Goal: Task Accomplishment & Management: Manage account settings

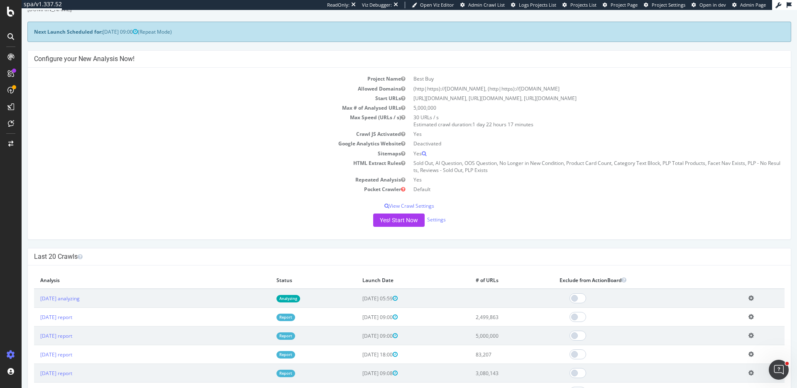
scroll to position [37, 0]
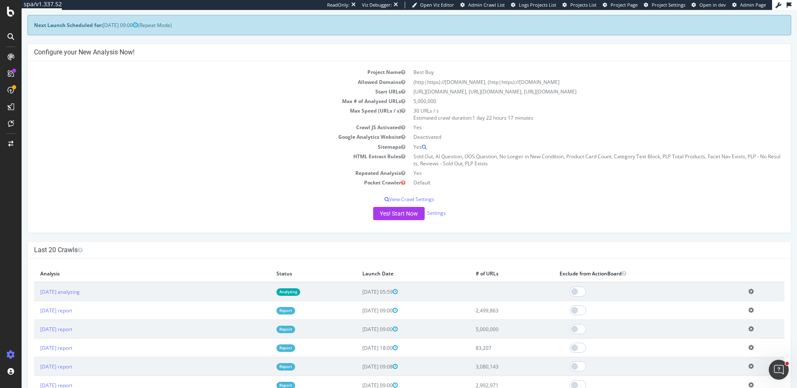
click at [753, 290] on icon at bounding box center [750, 291] width 5 height 6
click at [717, 317] on link "Delete analysis" at bounding box center [720, 315] width 66 height 11
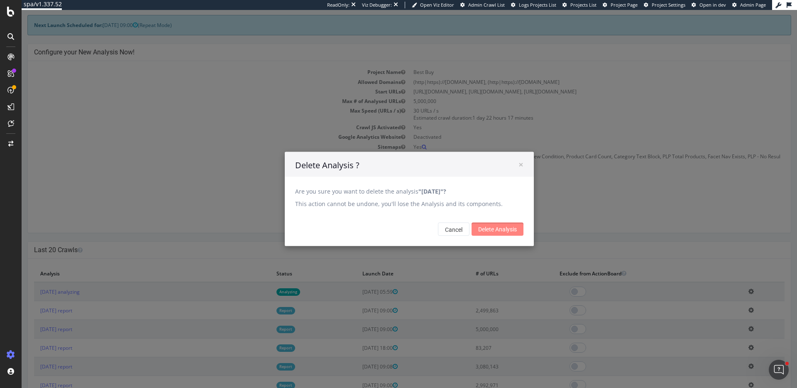
click at [509, 232] on input "Delete Analysis" at bounding box center [497, 228] width 52 height 13
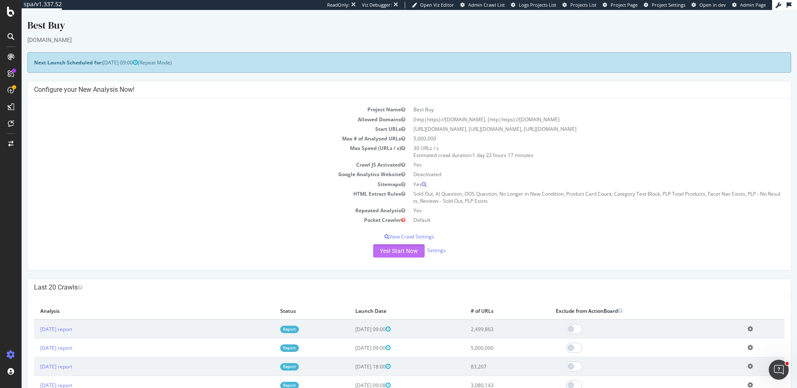
click at [399, 246] on button "Yes! Start Now" at bounding box center [398, 250] width 51 height 13
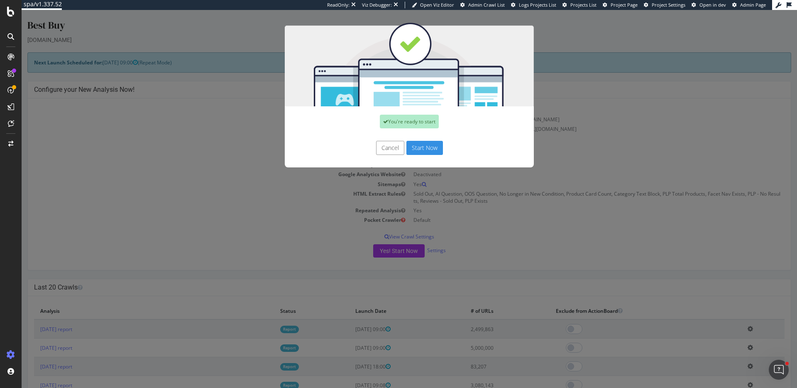
click at [418, 143] on button "Start Now" at bounding box center [424, 148] width 37 height 14
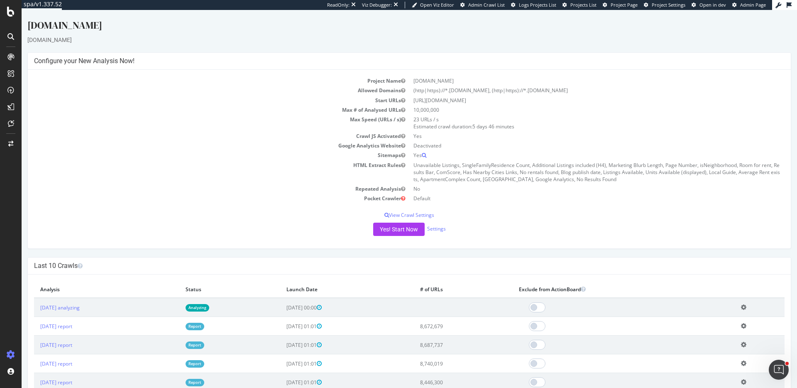
click at [746, 307] on icon at bounding box center [743, 307] width 5 height 6
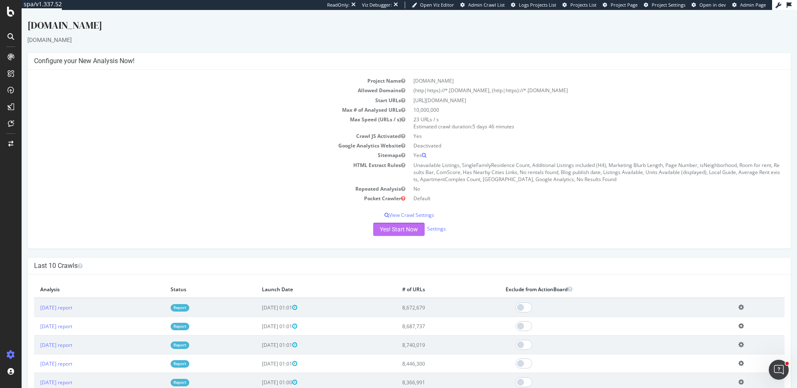
click at [395, 224] on button "Yes! Start Now" at bounding box center [398, 228] width 51 height 13
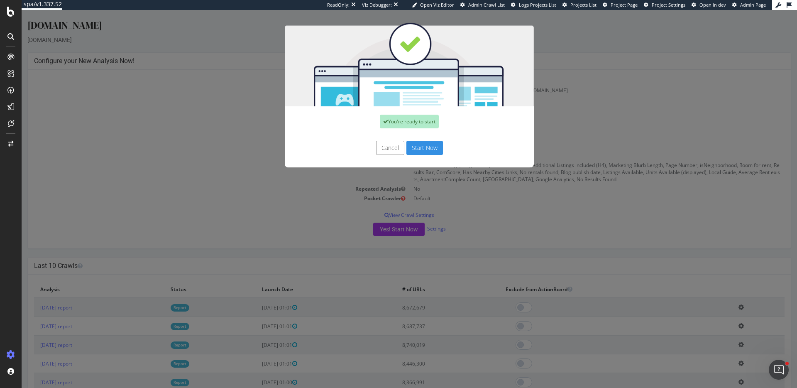
click at [431, 151] on button "Start Now" at bounding box center [424, 148] width 37 height 14
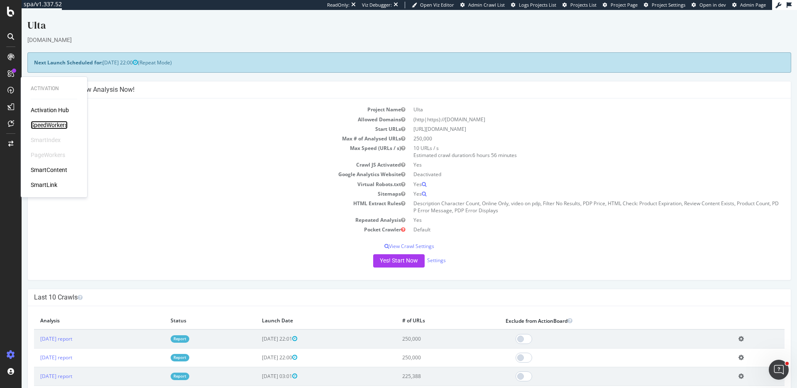
click at [57, 126] on div "SpeedWorkers" at bounding box center [49, 125] width 37 height 8
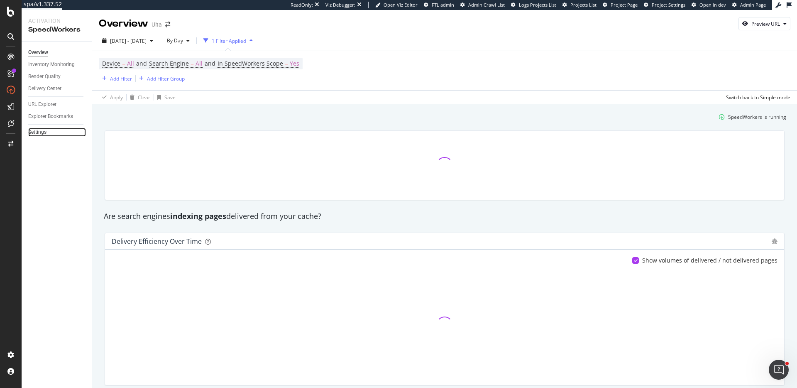
click at [61, 131] on link "Settings" at bounding box center [57, 132] width 58 height 9
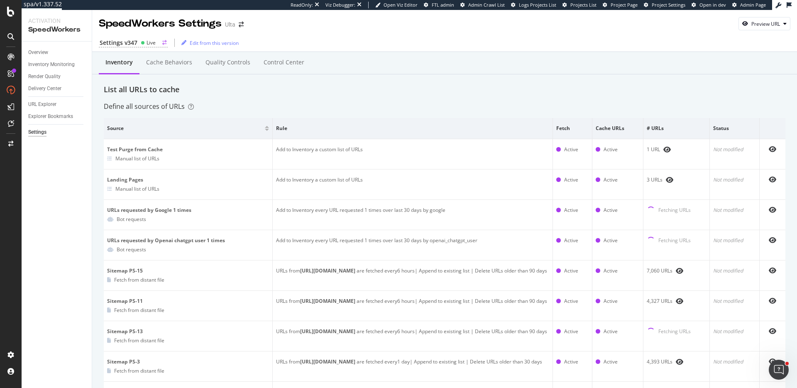
click at [126, 43] on div "Settings v347" at bounding box center [119, 43] width 38 height 8
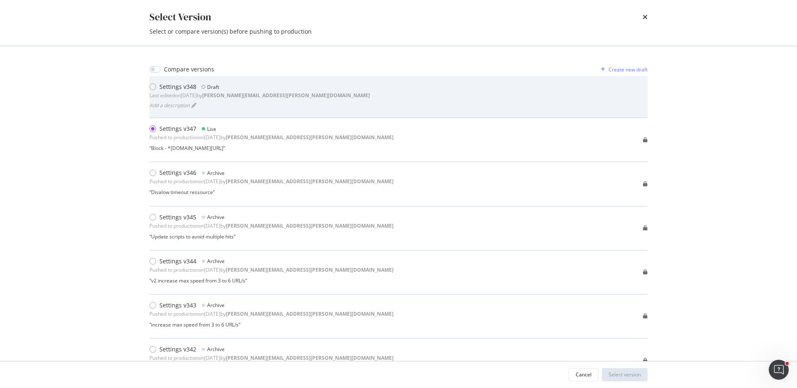
click at [254, 91] on div "Settings v348 Draft Last edited on [DATE] by [PERSON_NAME][EMAIL_ADDRESS][PERSO…" at bounding box center [259, 91] width 220 height 17
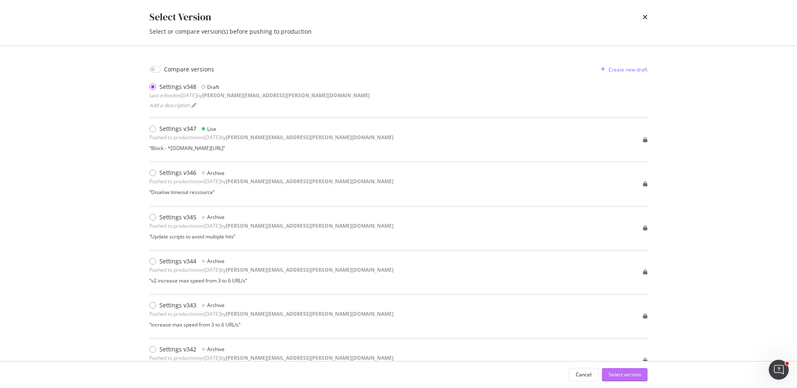
click at [629, 374] on div "Select version" at bounding box center [624, 373] width 32 height 7
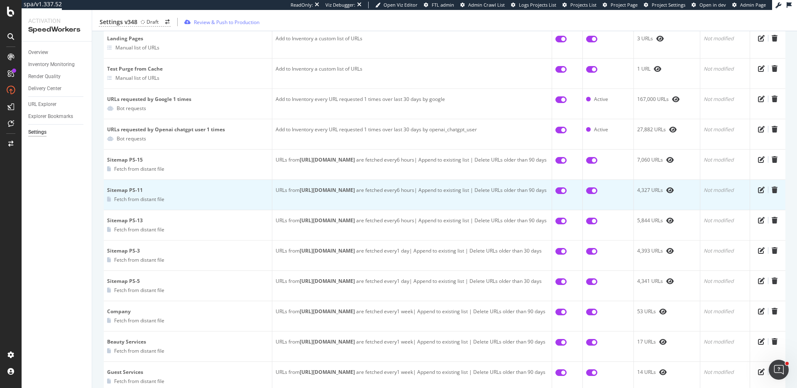
scroll to position [100, 0]
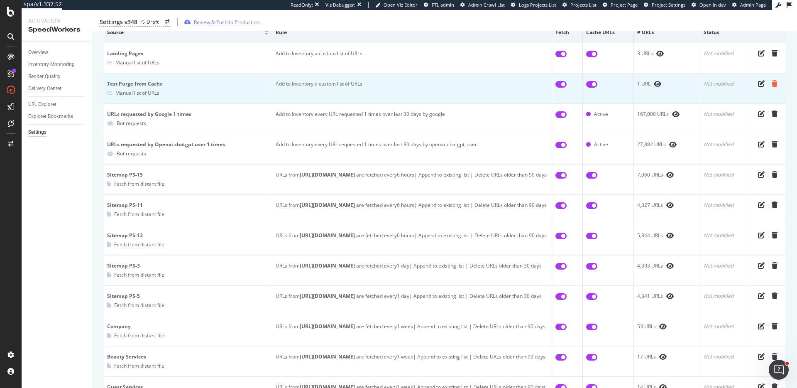
click at [775, 82] on icon "trash" at bounding box center [774, 83] width 6 height 7
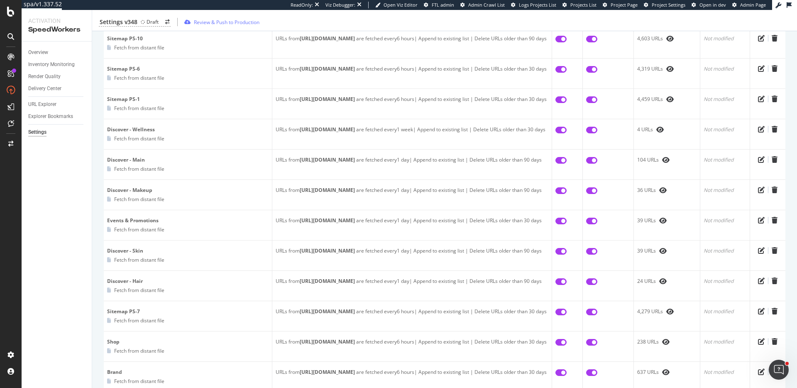
scroll to position [829, 0]
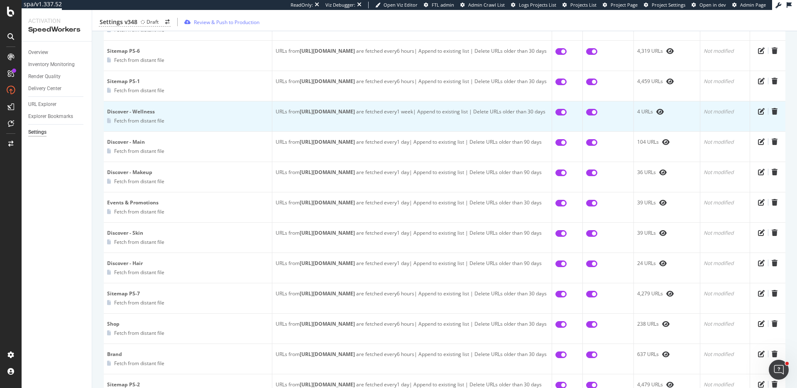
click at [355, 112] on b "[URL][DOMAIN_NAME]" at bounding box center [327, 111] width 55 height 7
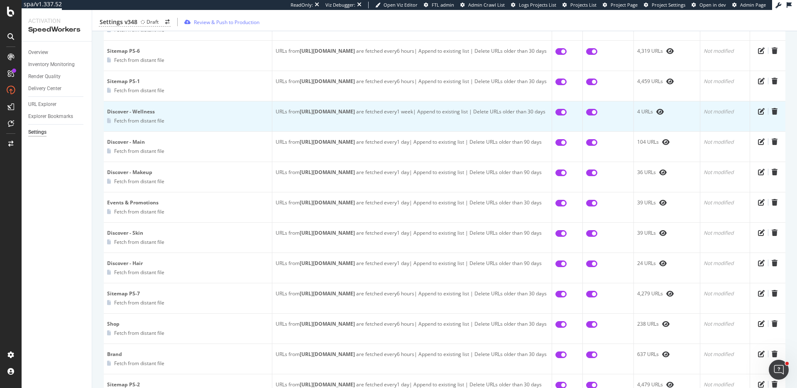
scroll to position [829, 0]
drag, startPoint x: 436, startPoint y: 112, endPoint x: 318, endPoint y: 109, distance: 117.4
click at [302, 109] on div "URLs from [URL][DOMAIN_NAME] are fetched every 1 week | Append to existing list…" at bounding box center [411, 111] width 273 height 7
copy div "ttps://[DOMAIN_NAME][URL]"
copy div "[URL][DOMAIN_NAME]"
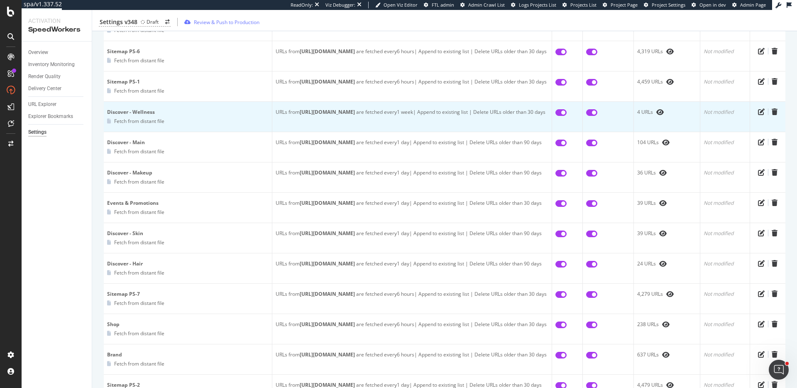
click at [485, 116] on div "URLs from [URL][DOMAIN_NAME] are fetched every 1 week | Append to existing list…" at bounding box center [411, 111] width 273 height 7
click at [775, 111] on icon "trash" at bounding box center [774, 111] width 6 height 7
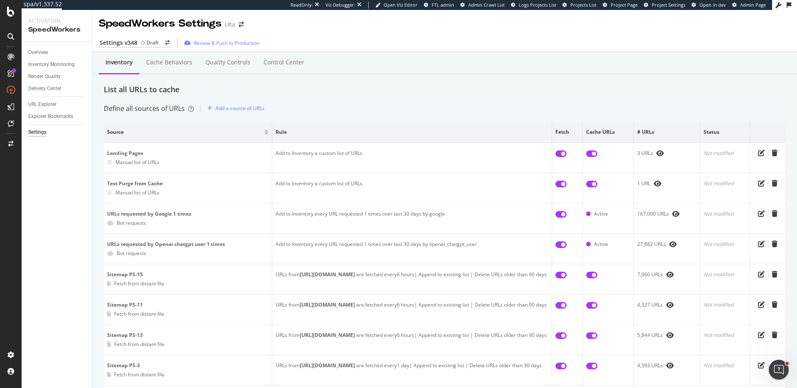
scroll to position [37, 0]
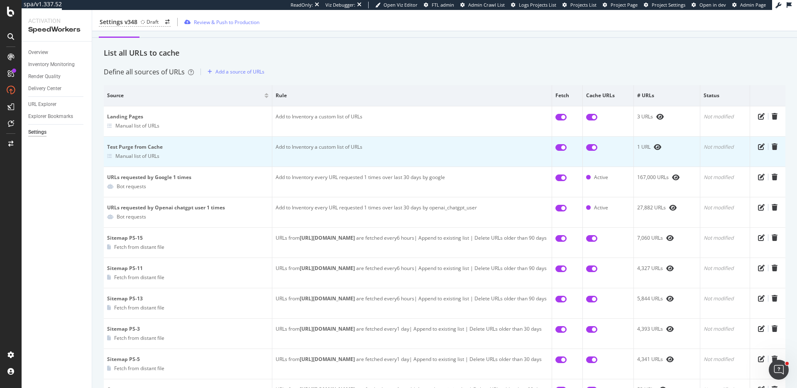
click at [561, 146] on input "checkbox" at bounding box center [560, 147] width 11 height 7
checkbox input "false"
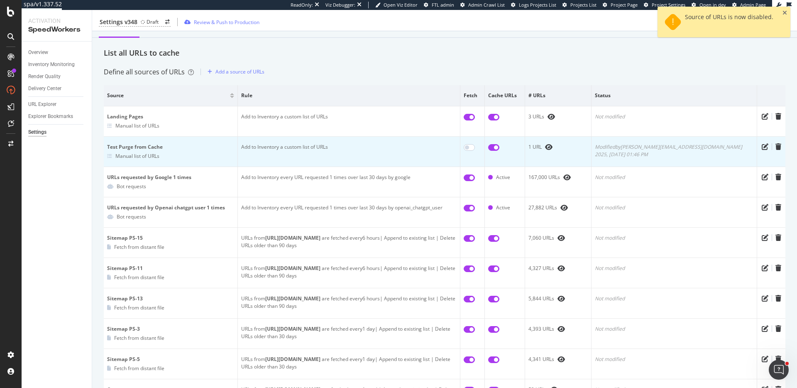
click at [499, 147] on input "checkbox" at bounding box center [493, 147] width 11 height 7
checkbox input "false"
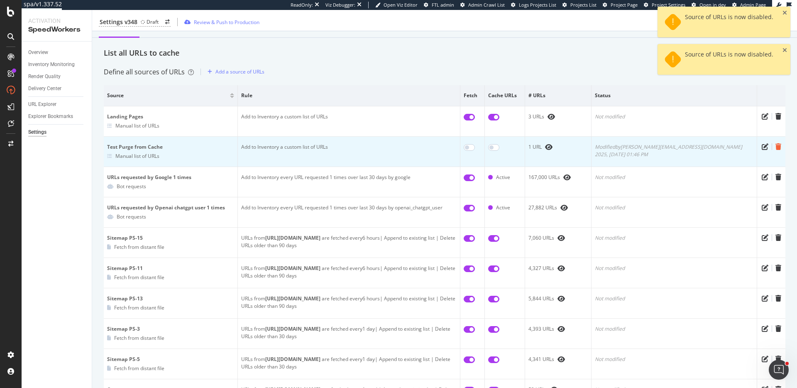
click at [775, 149] on icon "trash" at bounding box center [778, 146] width 6 height 7
